Goal: Book appointment/travel/reservation

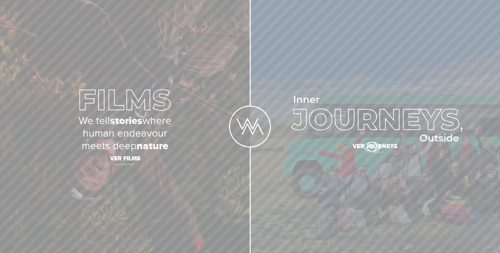
click at [373, 148] on span "Ver journeys" at bounding box center [375, 147] width 244 height 15
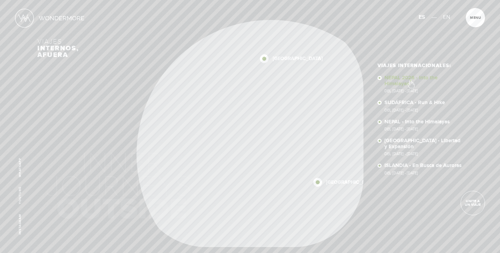
click at [410, 80] on link "NEPAL 2026 - Into the Himalayas Del [DATE] - [DATE]" at bounding box center [423, 84] width 78 height 18
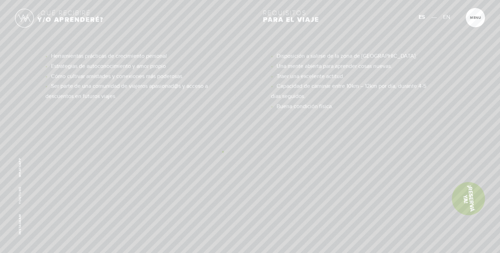
scroll to position [2962, 0]
